Goal: Navigation & Orientation: Find specific page/section

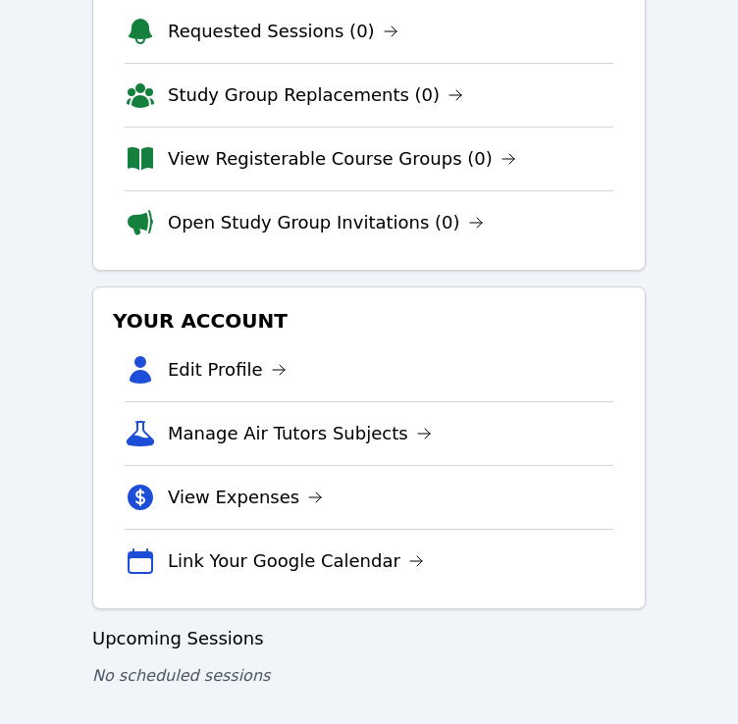
scroll to position [365, 0]
